Goal: Task Accomplishment & Management: Manage account settings

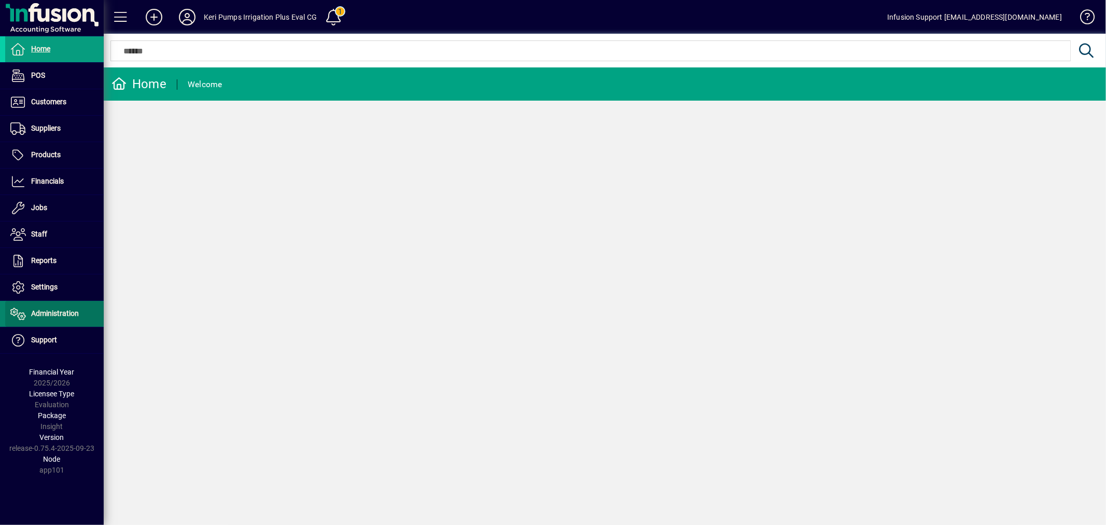
click at [47, 312] on span "Administration" at bounding box center [55, 313] width 48 height 8
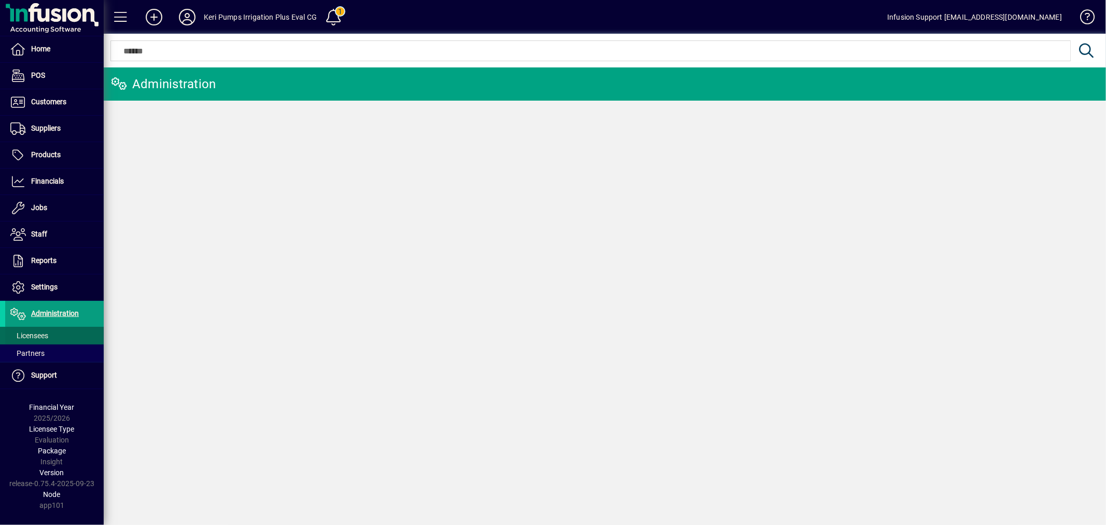
click at [45, 330] on span "Licensees" at bounding box center [26, 335] width 43 height 11
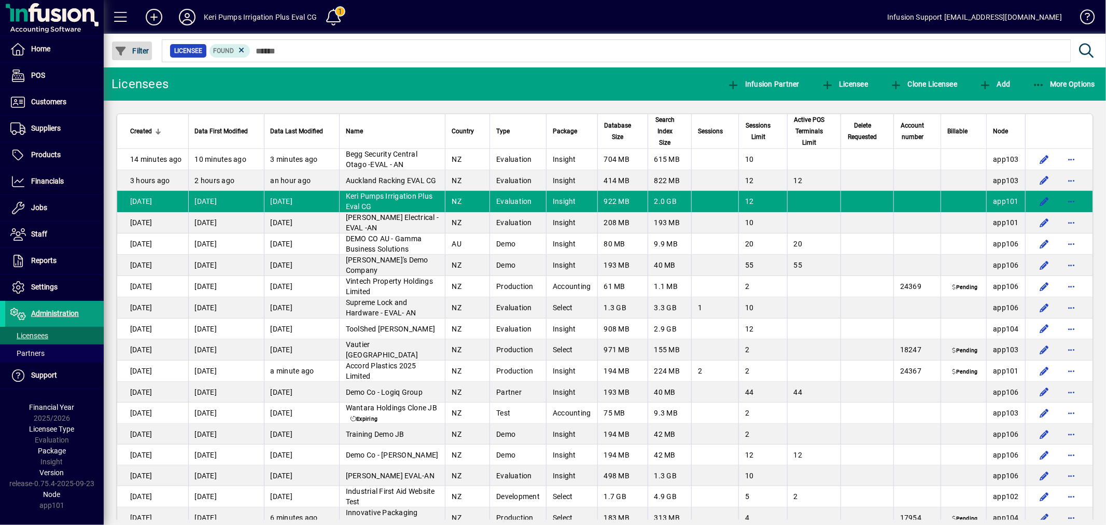
click at [140, 54] on span "button" at bounding box center [132, 50] width 40 height 25
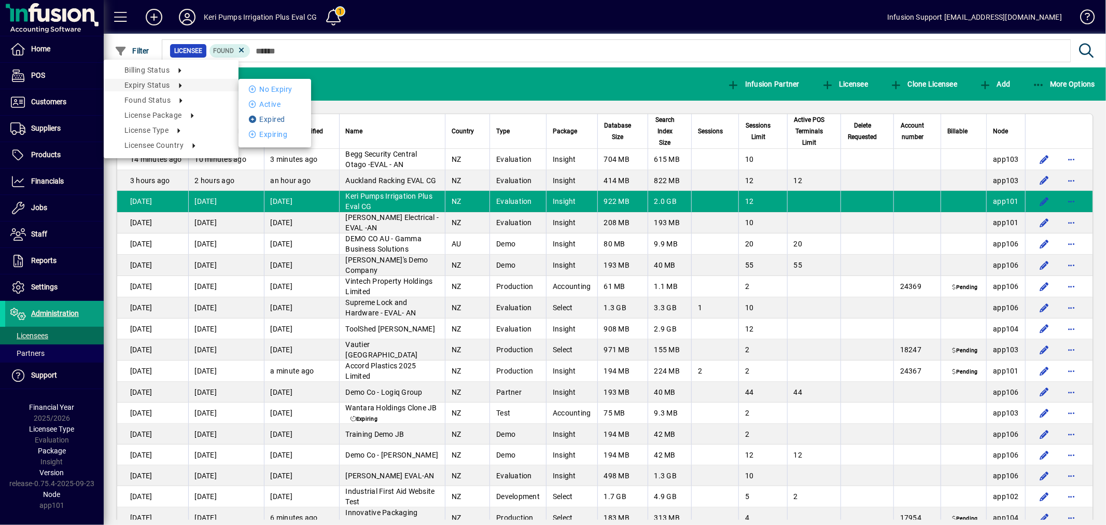
click at [273, 118] on li "Expired" at bounding box center [274, 119] width 73 height 12
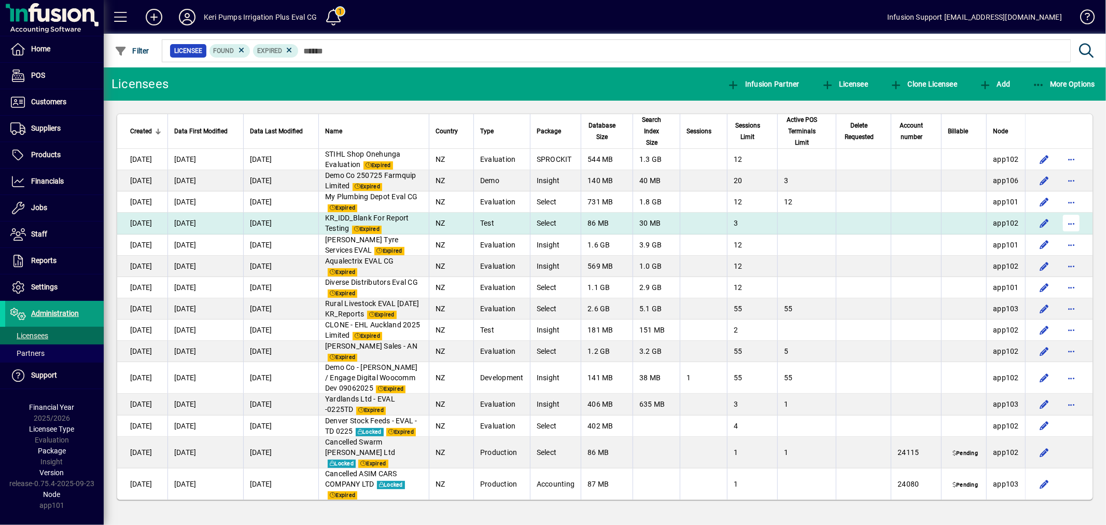
click at [1064, 233] on span "button" at bounding box center [1070, 222] width 25 height 25
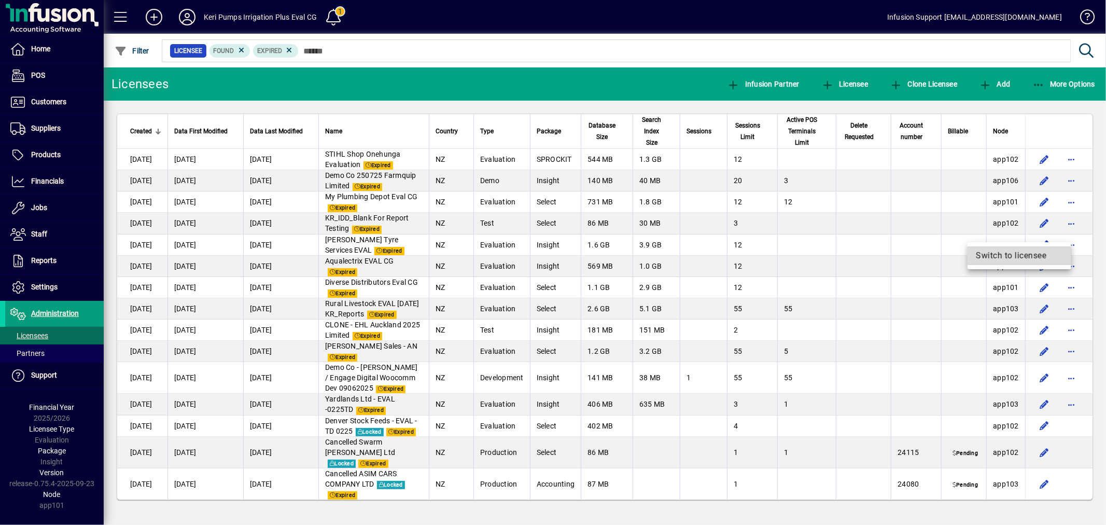
click at [992, 257] on span "Switch to licensee" at bounding box center [1018, 255] width 87 height 12
